Goal: Information Seeking & Learning: Learn about a topic

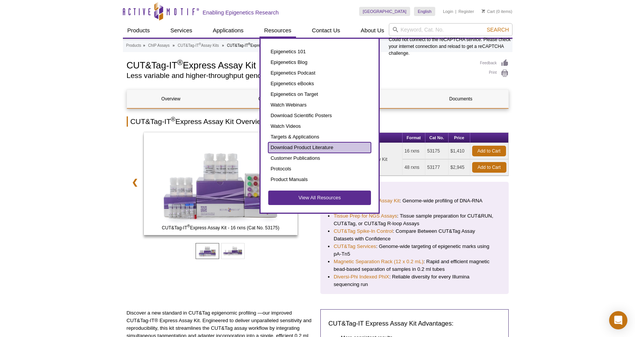
click at [288, 148] on link "Download Product Literature" at bounding box center [319, 147] width 103 height 11
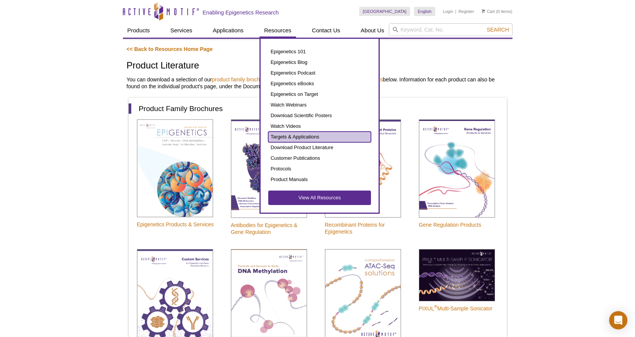
click at [279, 135] on link "Targets & Applications" at bounding box center [319, 137] width 103 height 11
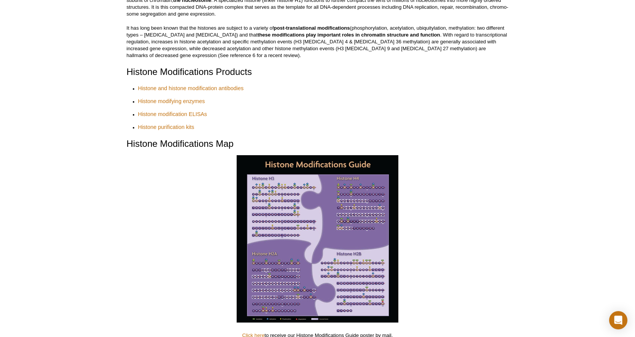
scroll to position [146, 0]
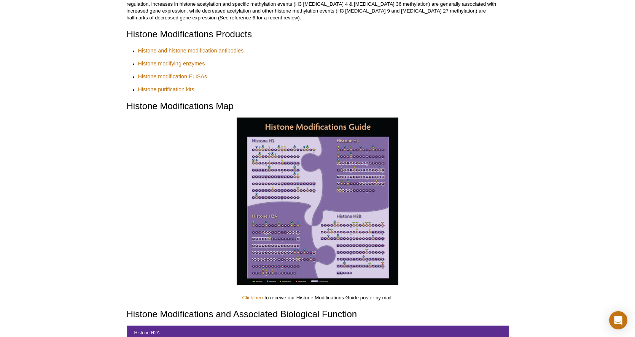
click at [487, 214] on p at bounding box center [318, 202] width 382 height 169
click at [251, 295] on link "Click here" at bounding box center [254, 298] width 22 height 6
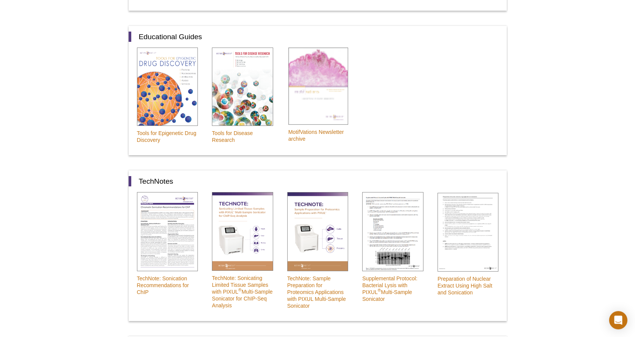
scroll to position [262, 0]
